Goal: Find specific page/section: Find specific page/section

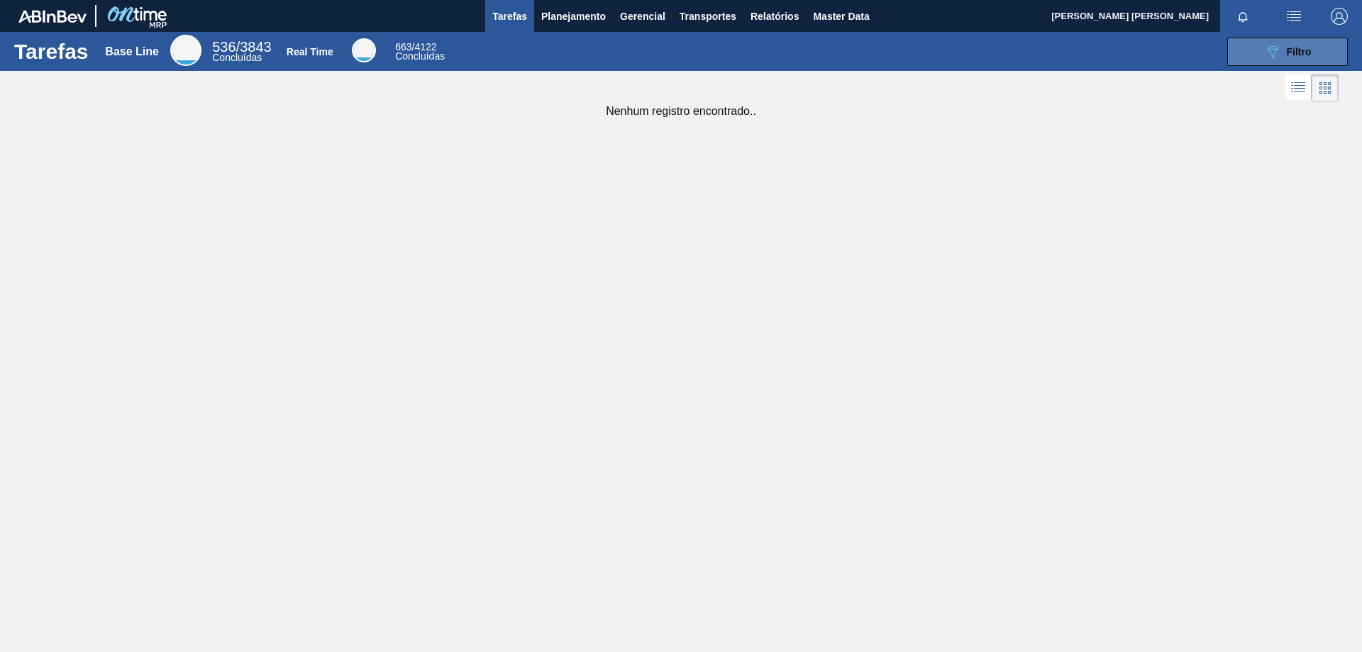
click at [1289, 55] on span "Filtro" at bounding box center [1299, 51] width 25 height 11
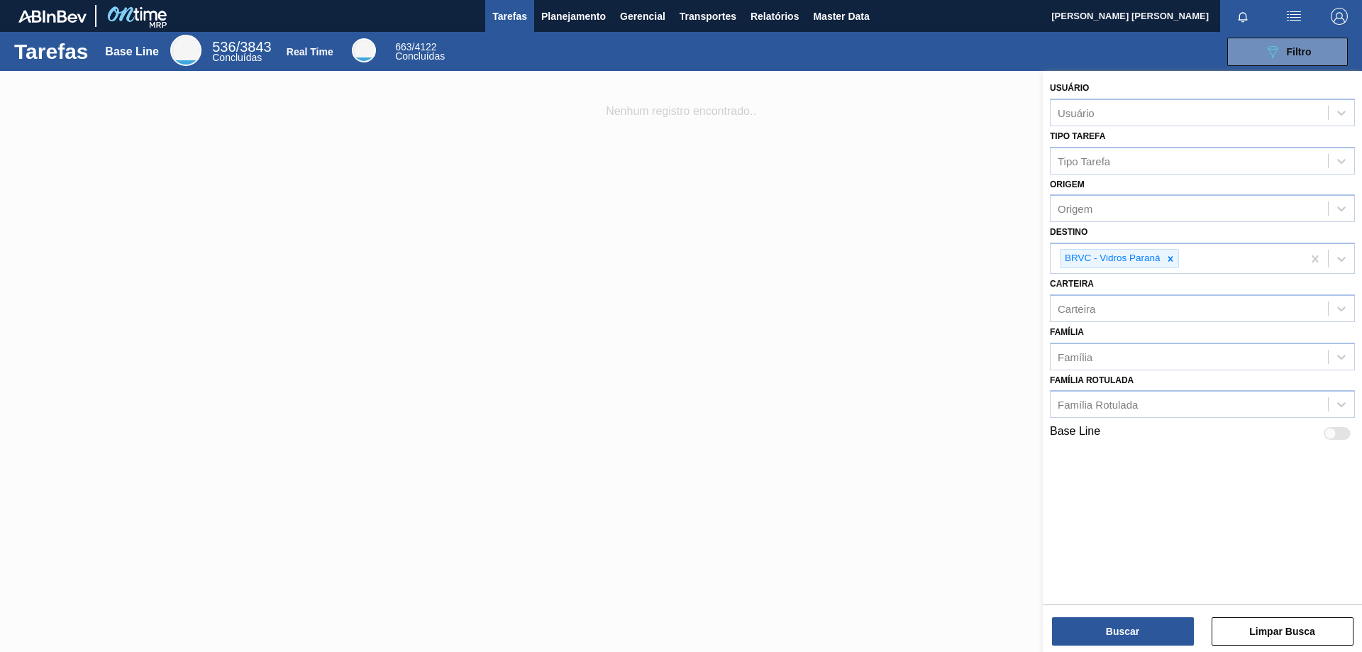
click at [915, 324] on div at bounding box center [681, 397] width 1362 height 652
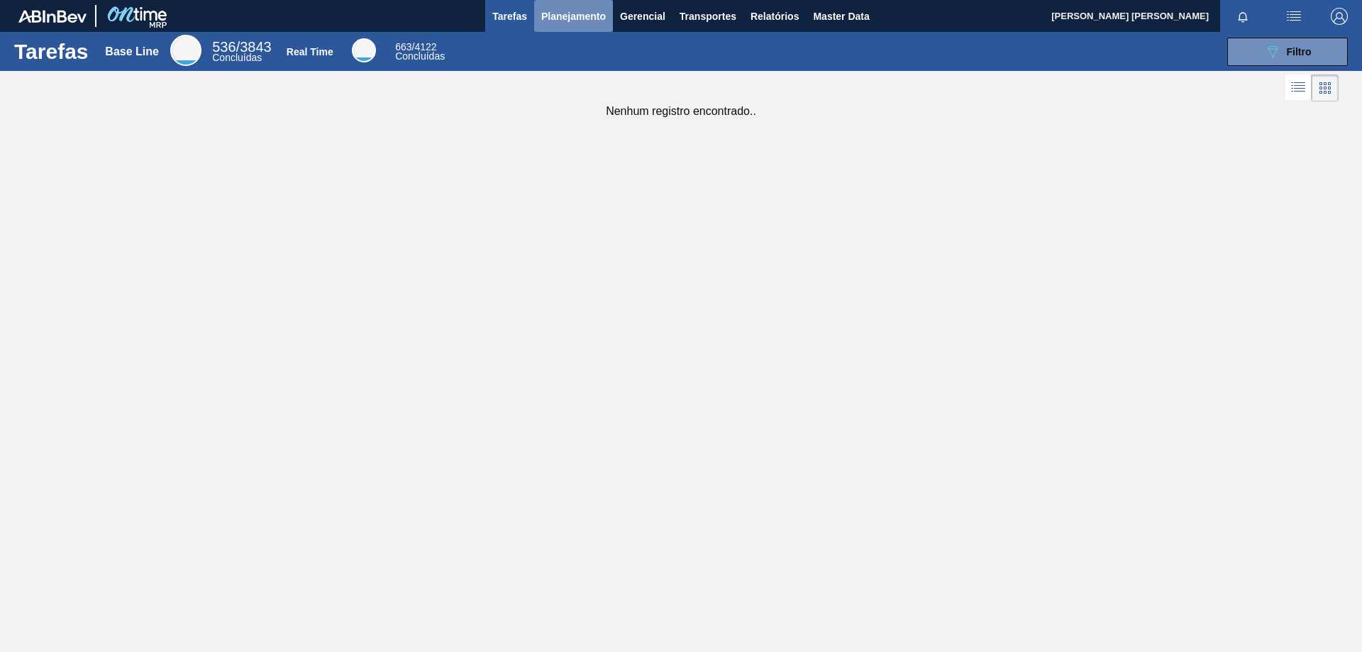
click at [562, 19] on span "Planejamento" at bounding box center [573, 16] width 65 height 17
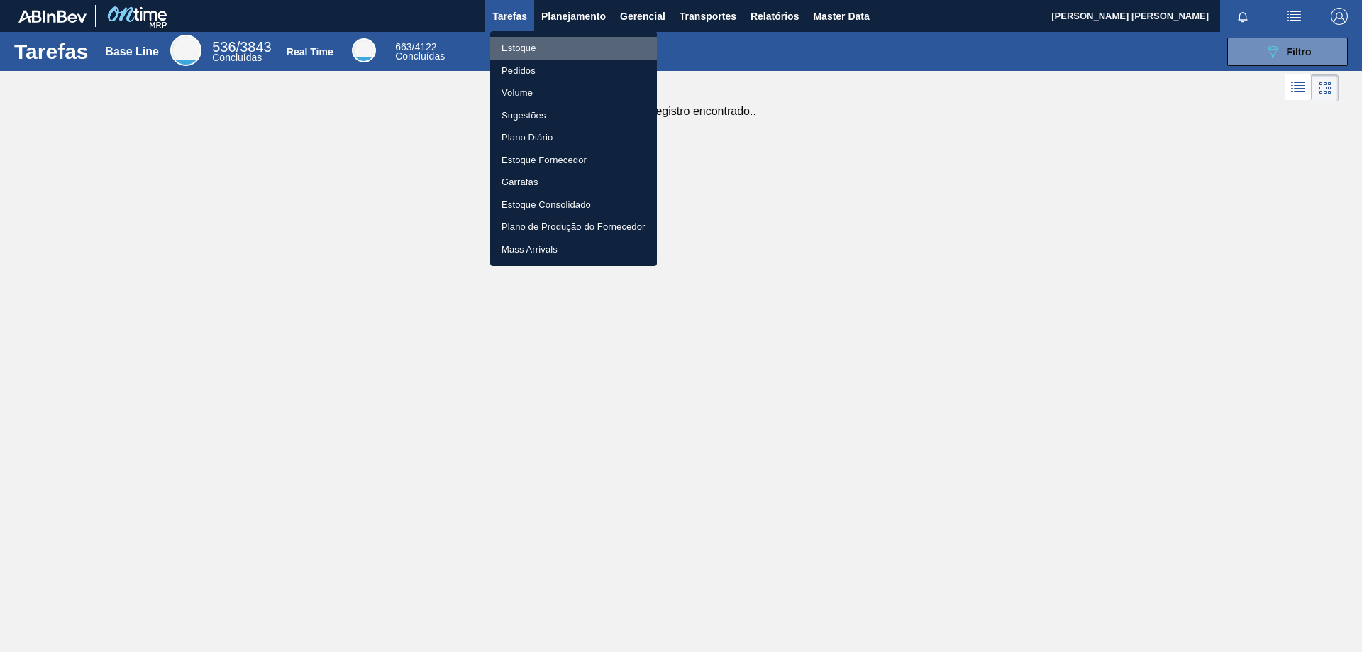
click at [558, 50] on li "Estoque" at bounding box center [573, 48] width 167 height 23
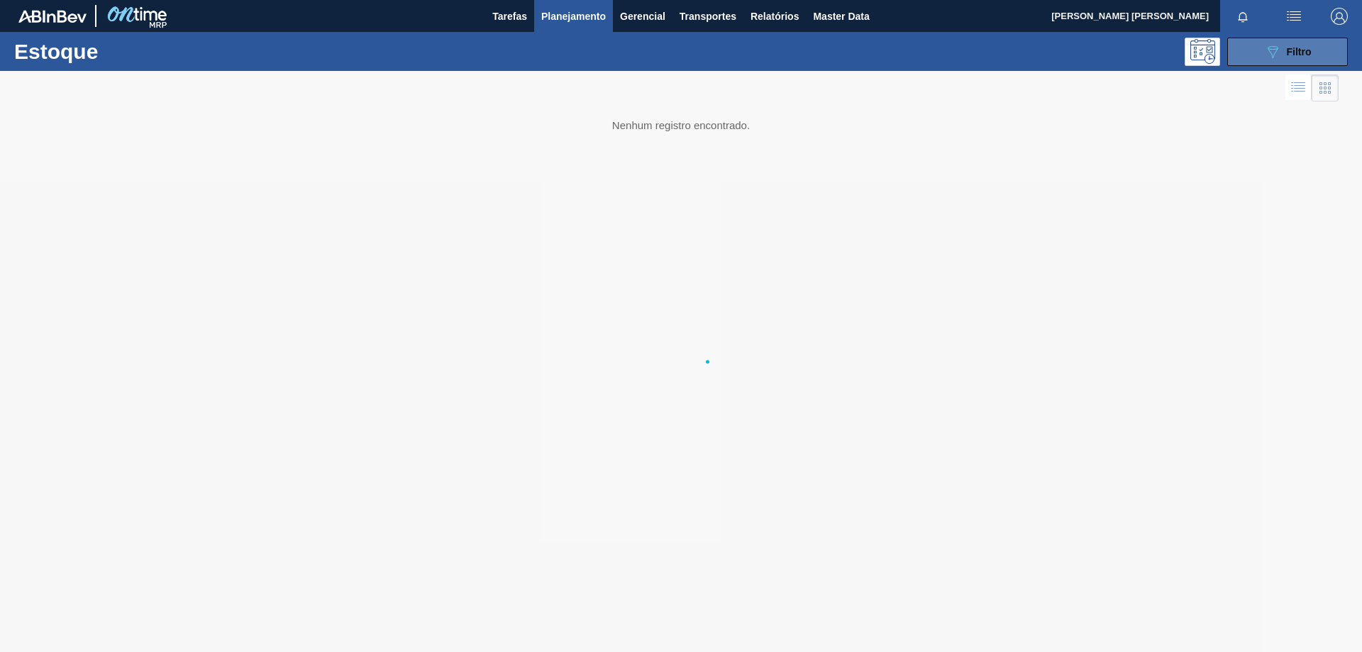
click at [1294, 56] on span "Filtro" at bounding box center [1299, 51] width 25 height 11
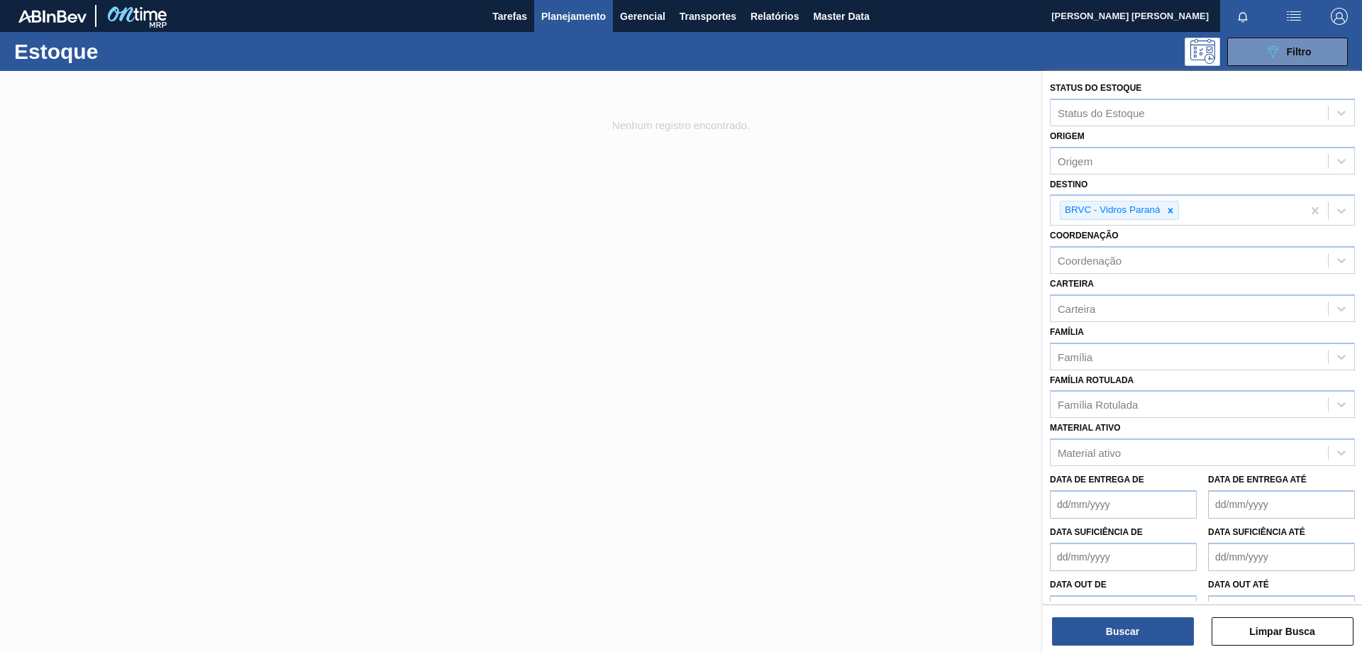
click at [990, 338] on div at bounding box center [681, 397] width 1362 height 652
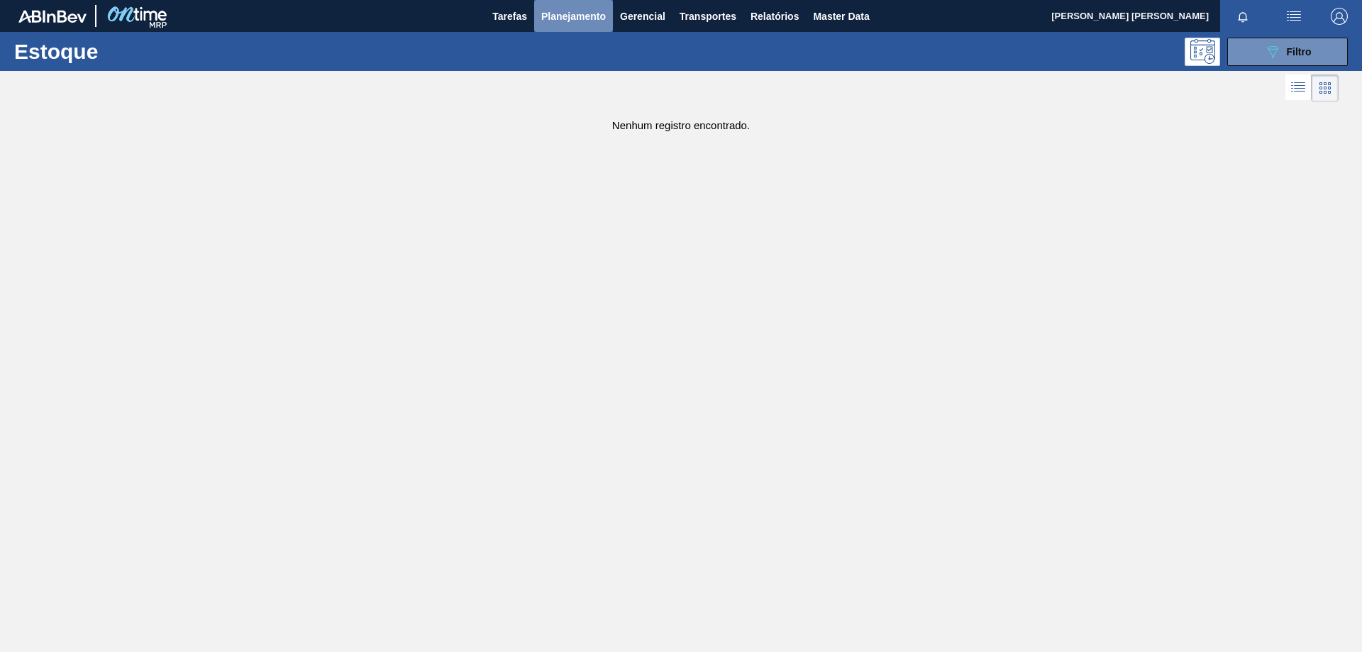
click at [563, 9] on span "Planejamento" at bounding box center [573, 16] width 65 height 17
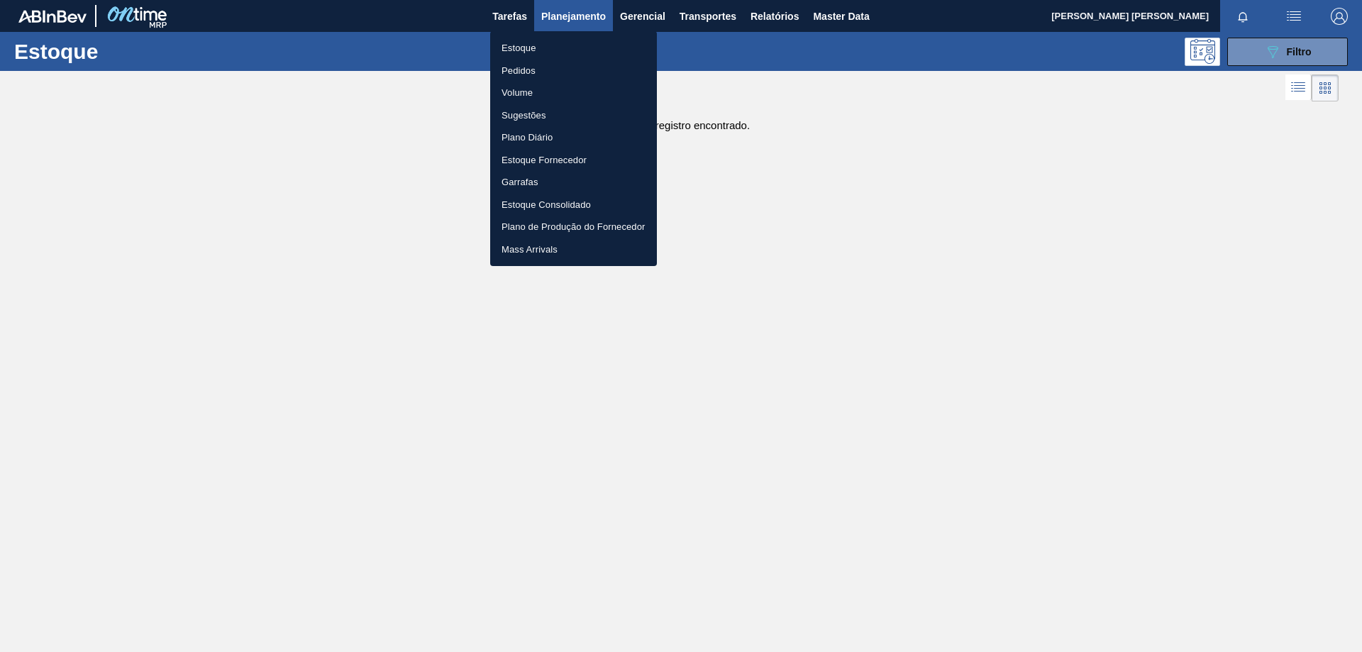
click at [568, 70] on li "Pedidos" at bounding box center [573, 71] width 167 height 23
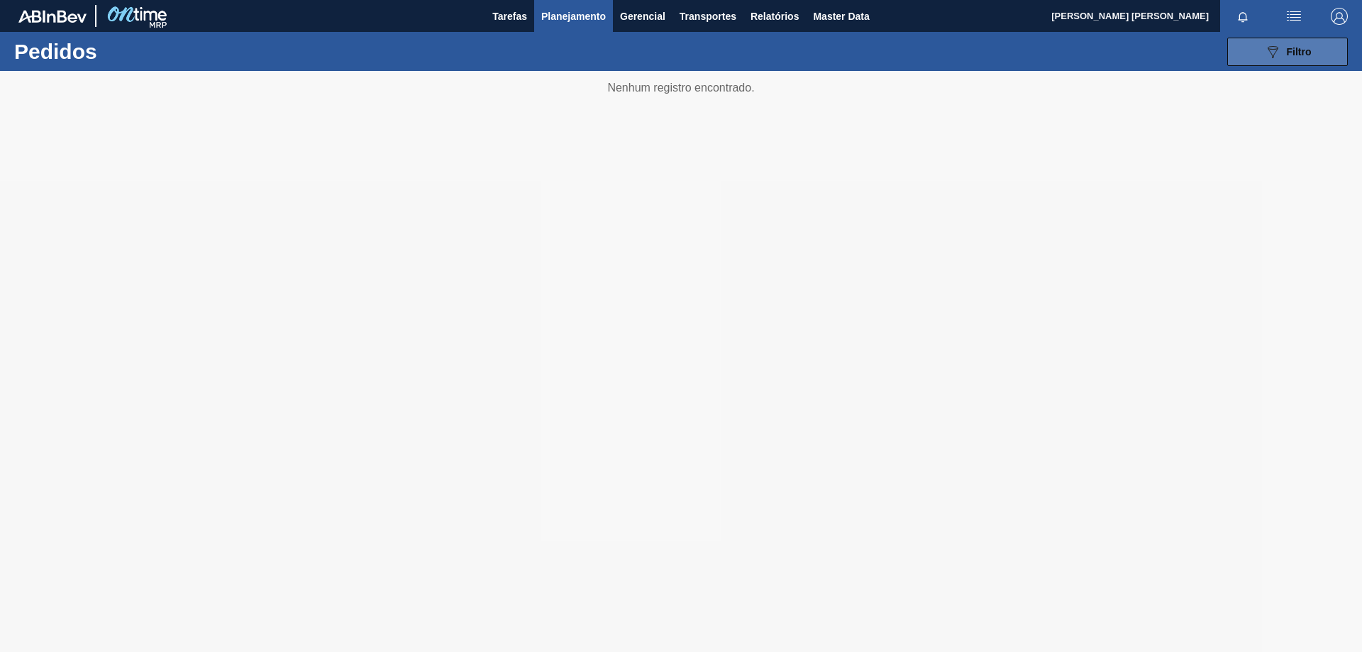
click at [1249, 50] on button "089F7B8B-B2A5-4AFE-B5C0-19BA573D28AC Filtro" at bounding box center [1287, 52] width 121 height 28
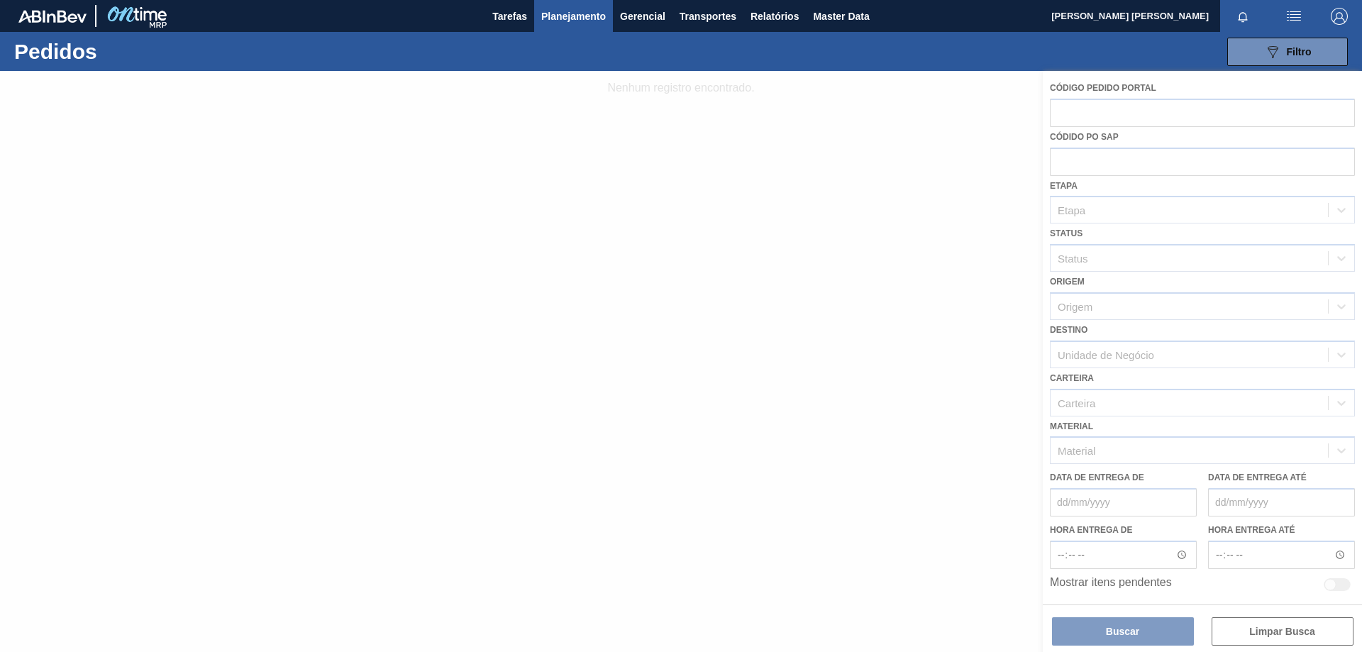
click at [1225, 355] on div at bounding box center [681, 361] width 1362 height 581
click at [1220, 350] on div at bounding box center [681, 361] width 1362 height 581
click at [870, 399] on div at bounding box center [681, 361] width 1362 height 581
drag, startPoint x: 870, startPoint y: 399, endPoint x: 890, endPoint y: 407, distance: 22.0
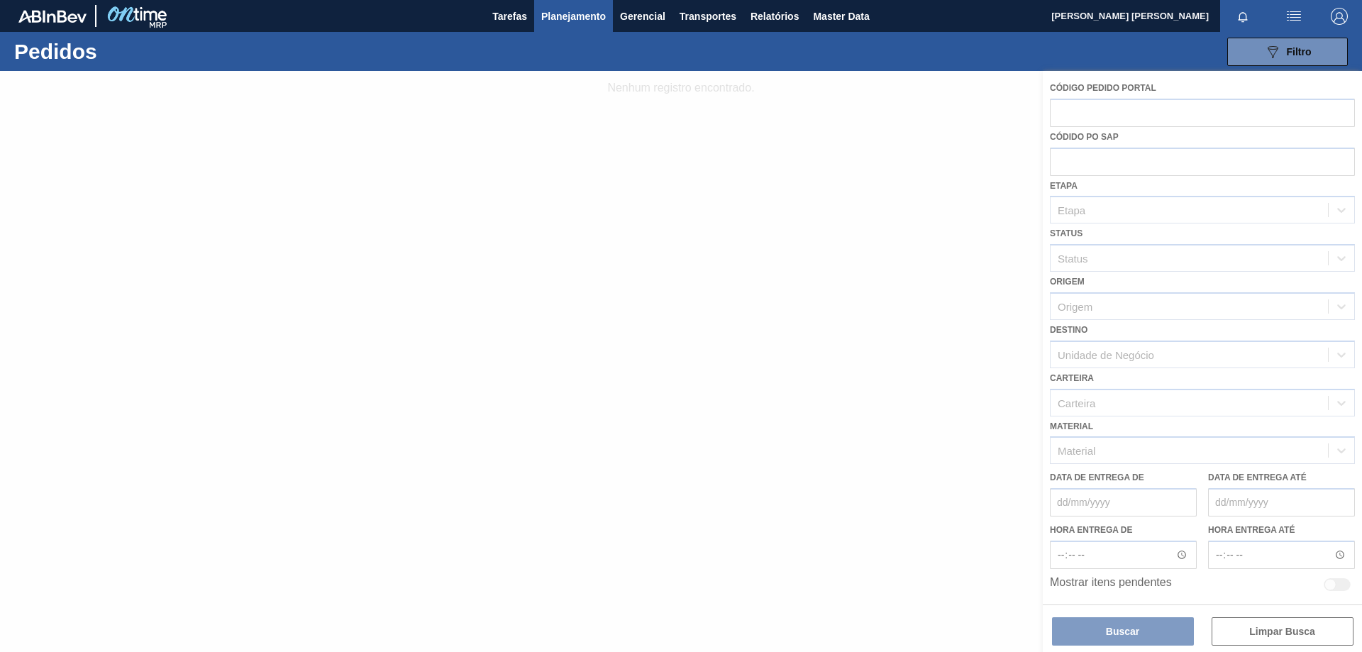
click at [870, 404] on div at bounding box center [681, 361] width 1362 height 581
click at [1116, 210] on div at bounding box center [681, 361] width 1362 height 581
click at [965, 154] on div at bounding box center [681, 361] width 1362 height 581
click at [590, 5] on button "Planejamento" at bounding box center [573, 16] width 79 height 32
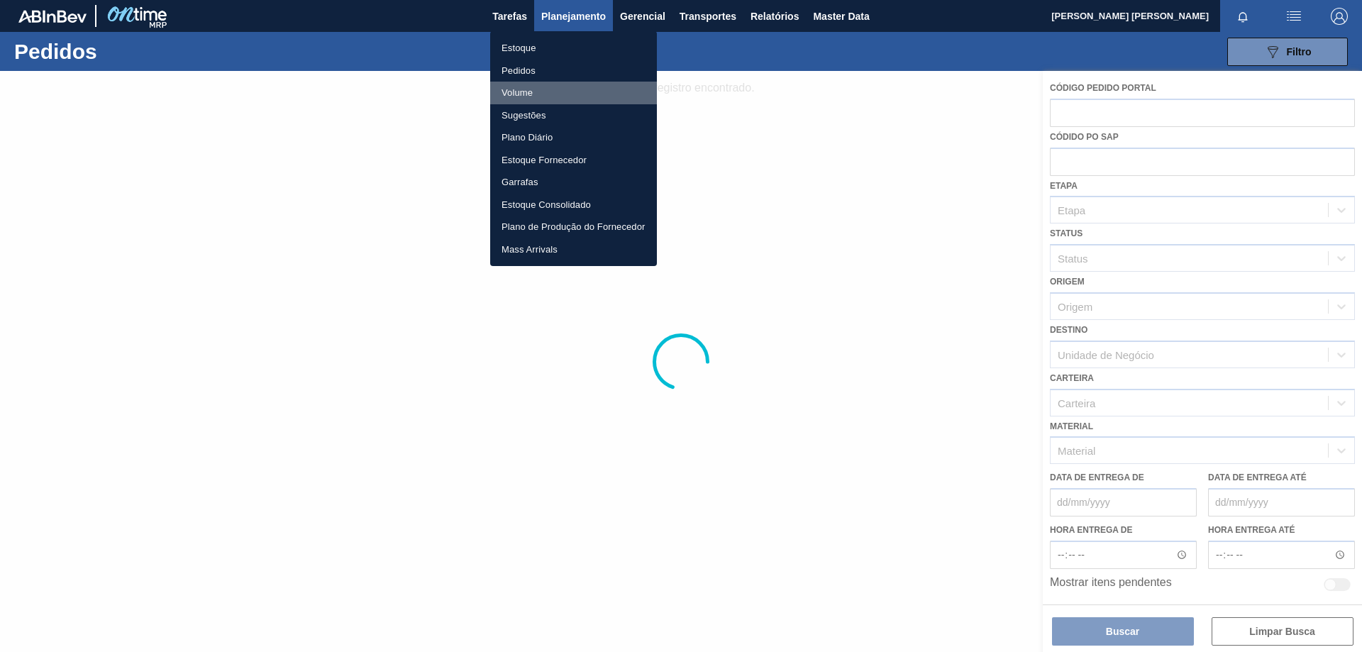
click at [529, 95] on li "Volume" at bounding box center [573, 93] width 167 height 23
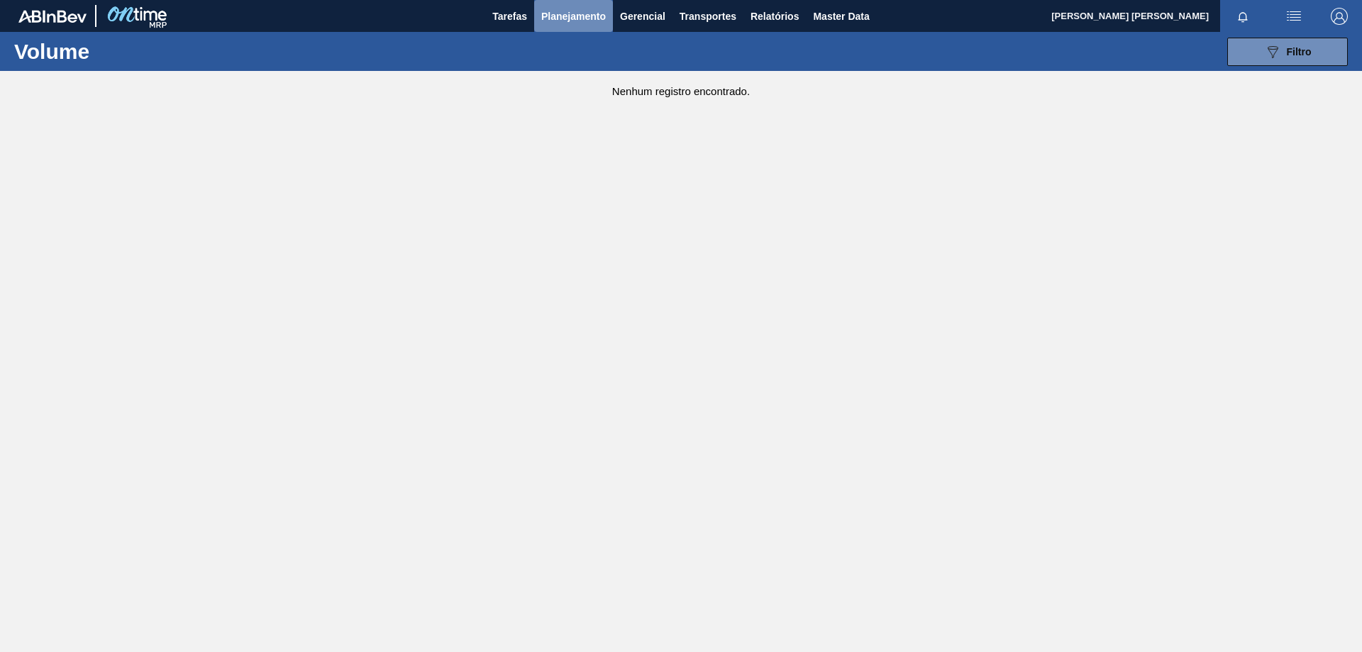
click at [595, 26] on button "Planejamento" at bounding box center [573, 16] width 79 height 32
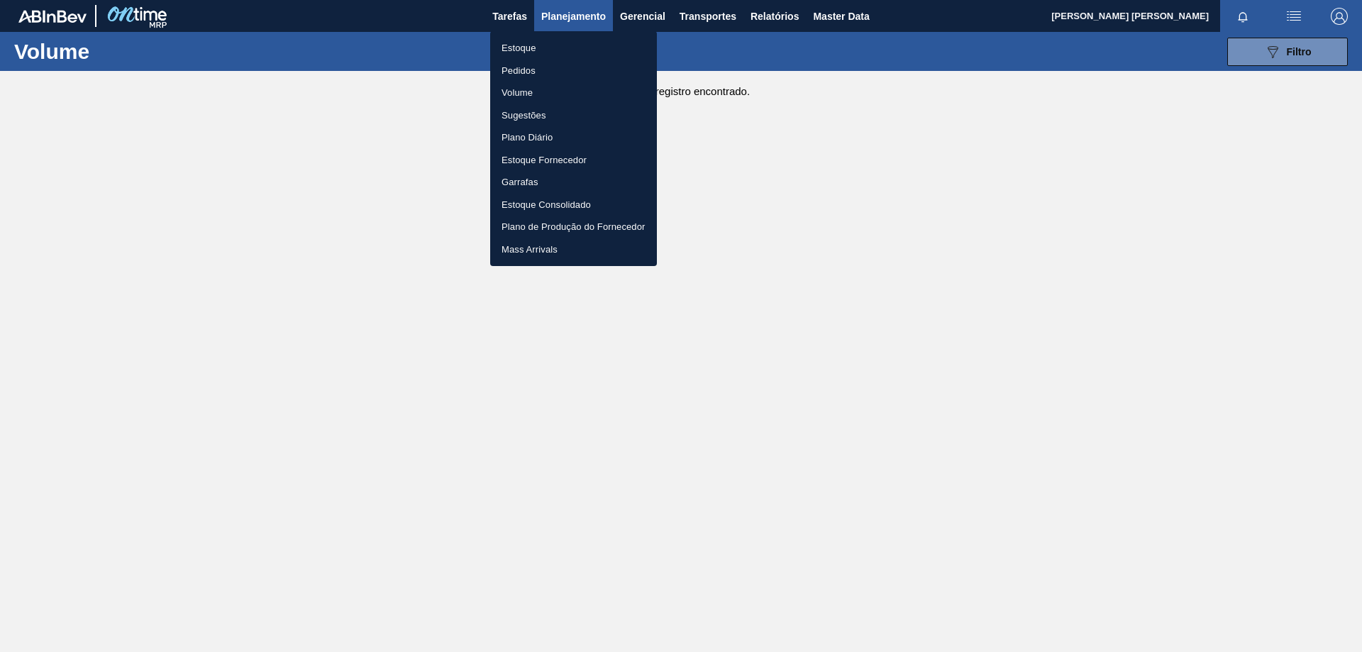
click at [523, 72] on li "Pedidos" at bounding box center [573, 71] width 167 height 23
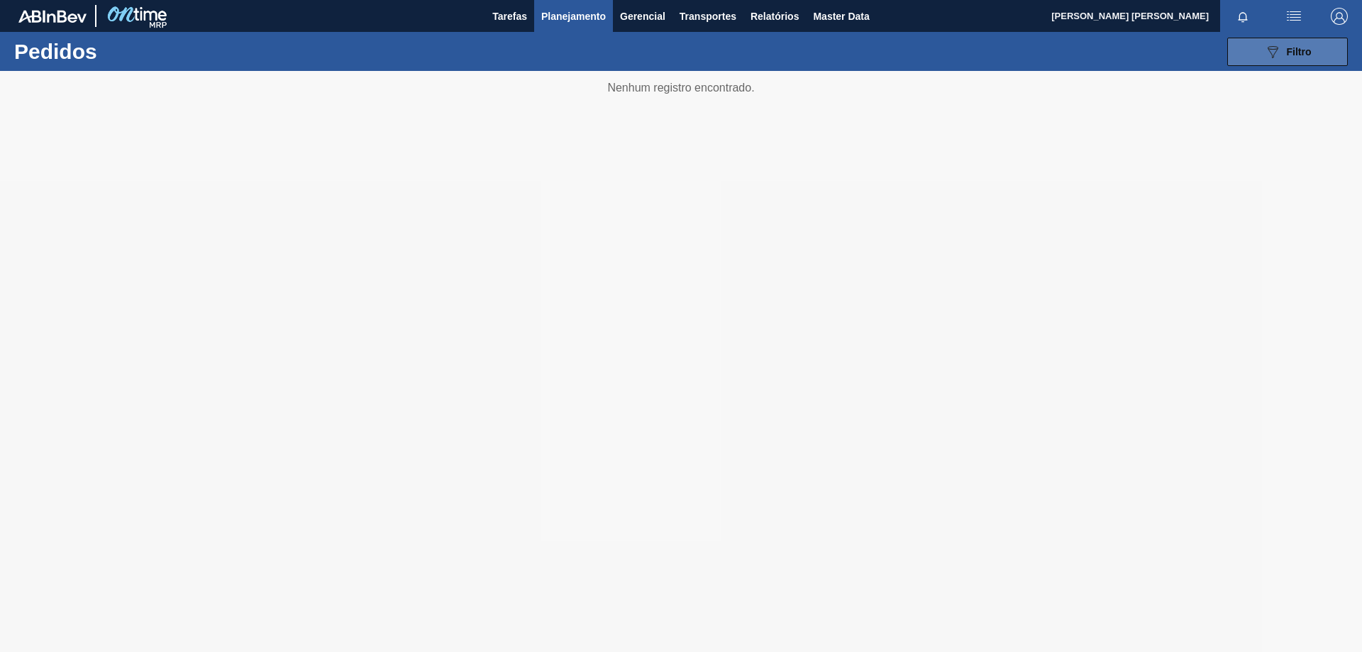
click at [1270, 43] on icon "089F7B8B-B2A5-4AFE-B5C0-19BA573D28AC" at bounding box center [1272, 51] width 17 height 17
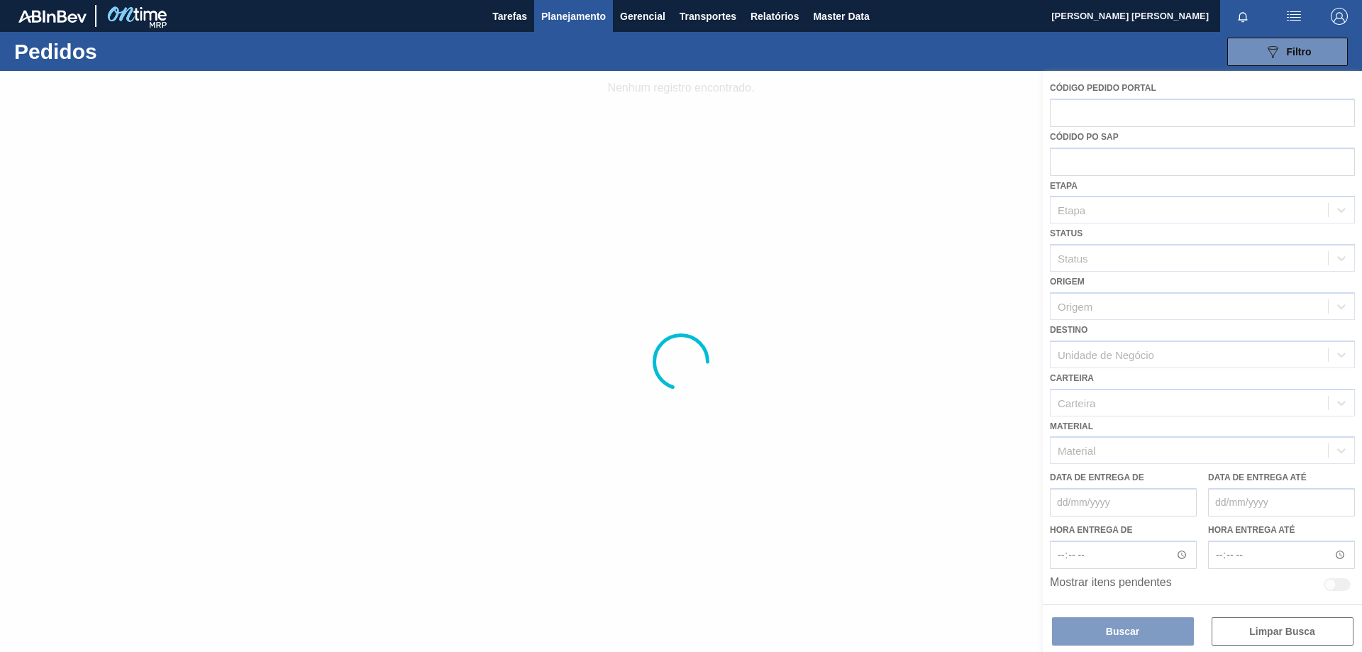
click at [1105, 251] on div at bounding box center [681, 361] width 1362 height 581
drag, startPoint x: 1148, startPoint y: 217, endPoint x: 1043, endPoint y: 215, distance: 105.0
click at [1139, 221] on div at bounding box center [681, 361] width 1362 height 581
drag, startPoint x: 586, startPoint y: 154, endPoint x: 518, endPoint y: 114, distance: 79.2
click at [576, 151] on div at bounding box center [681, 361] width 1362 height 581
